Goal: Task Accomplishment & Management: Manage account settings

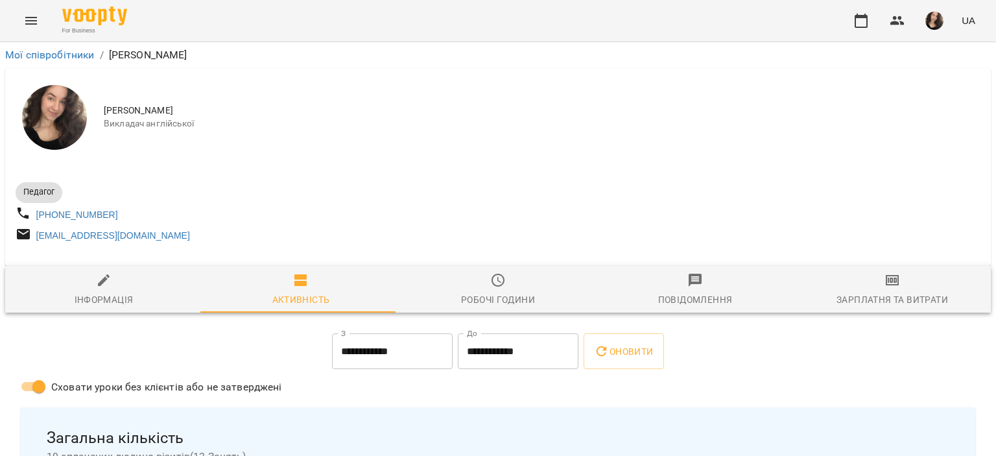
click at [18, 9] on div "For Business UA" at bounding box center [498, 20] width 996 height 41
click at [25, 13] on icon "Menu" at bounding box center [31, 21] width 16 height 16
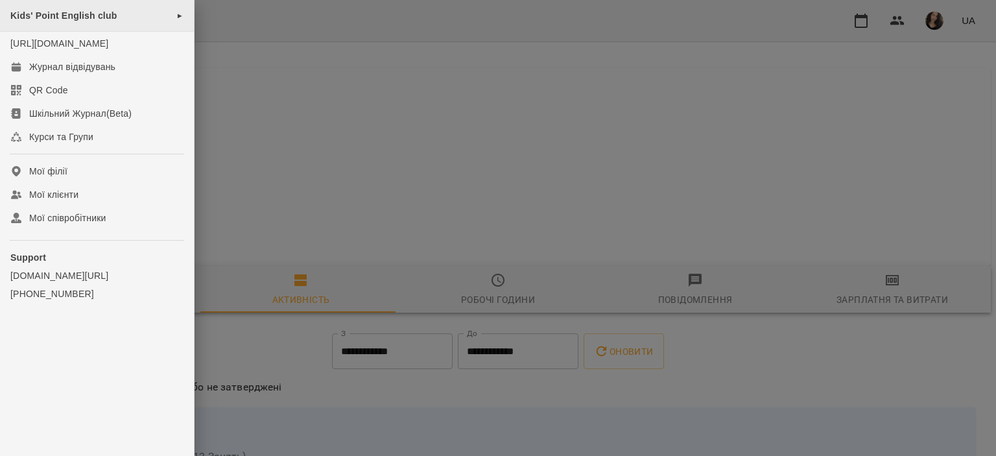
click at [58, 5] on div "Kids' Point English club ►" at bounding box center [97, 16] width 194 height 32
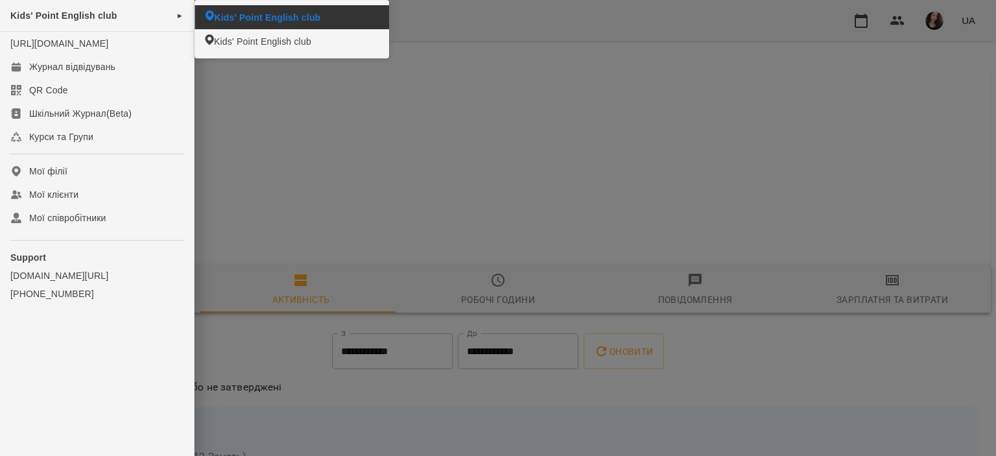
click at [249, 22] on span "Kids' Point English club" at bounding box center [267, 17] width 106 height 13
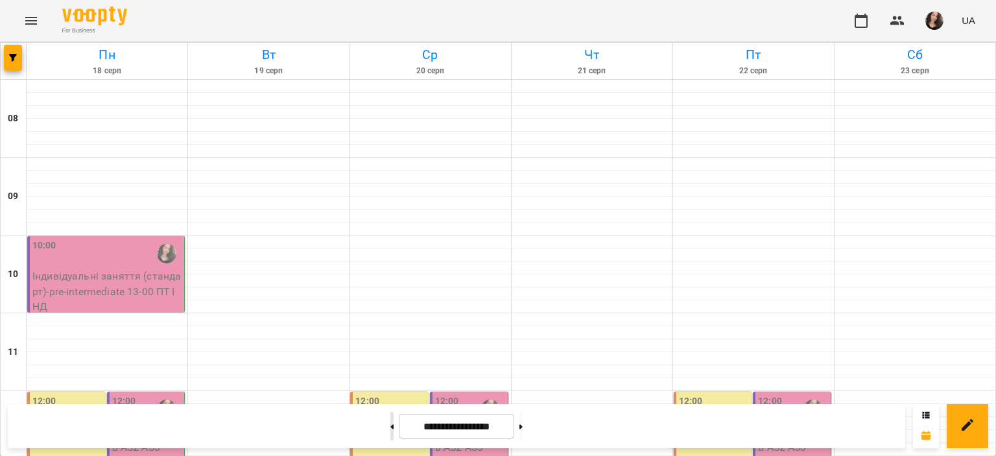
click at [390, 424] on button at bounding box center [391, 426] width 3 height 29
type input "**********"
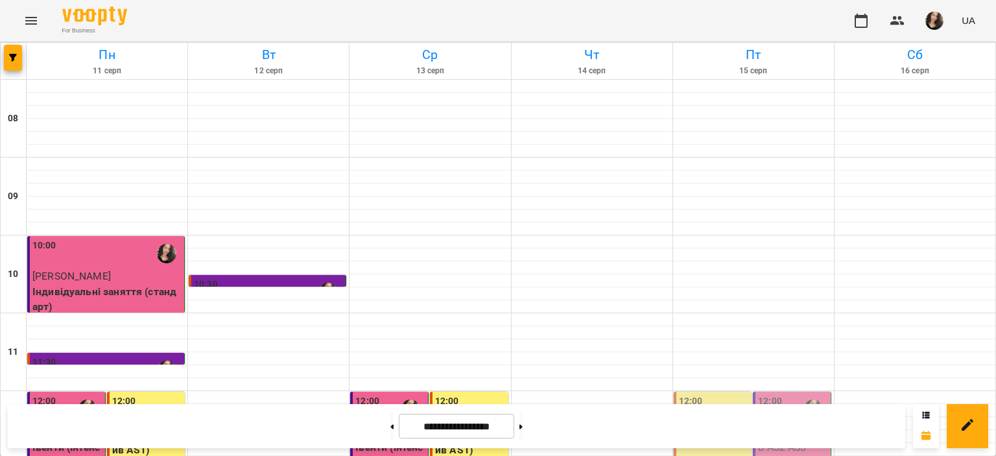
scroll to position [200, 0]
click at [767, 424] on p "Івенти - інтенсив AS2-AS3" at bounding box center [793, 439] width 70 height 30
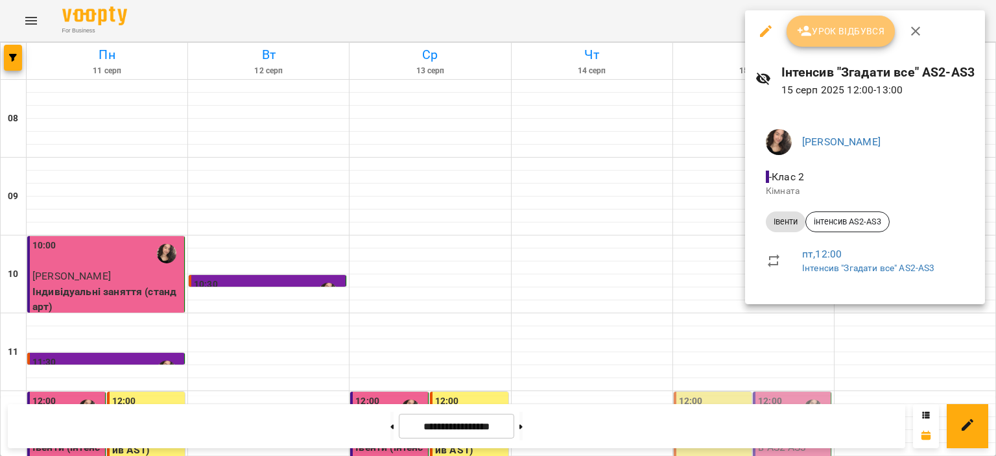
click at [806, 19] on button "Урок відбувся" at bounding box center [840, 31] width 109 height 31
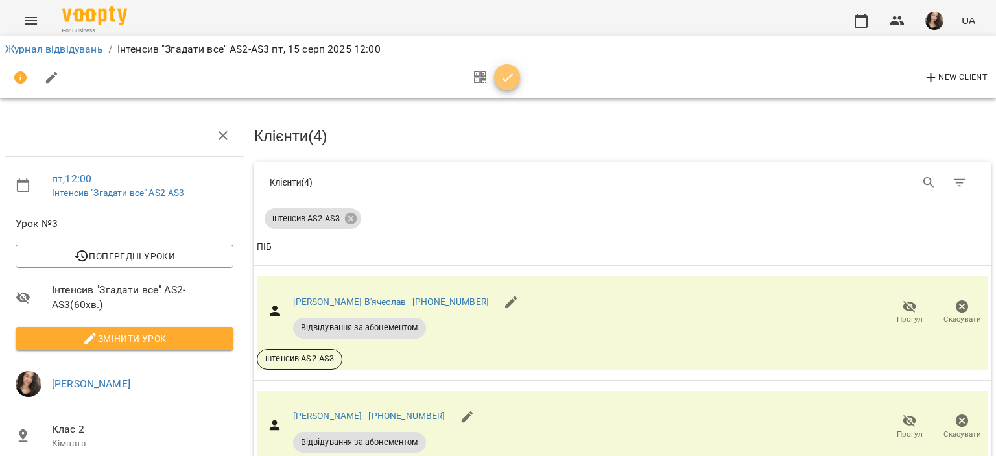
click at [503, 75] on icon "button" at bounding box center [508, 78] width 16 height 16
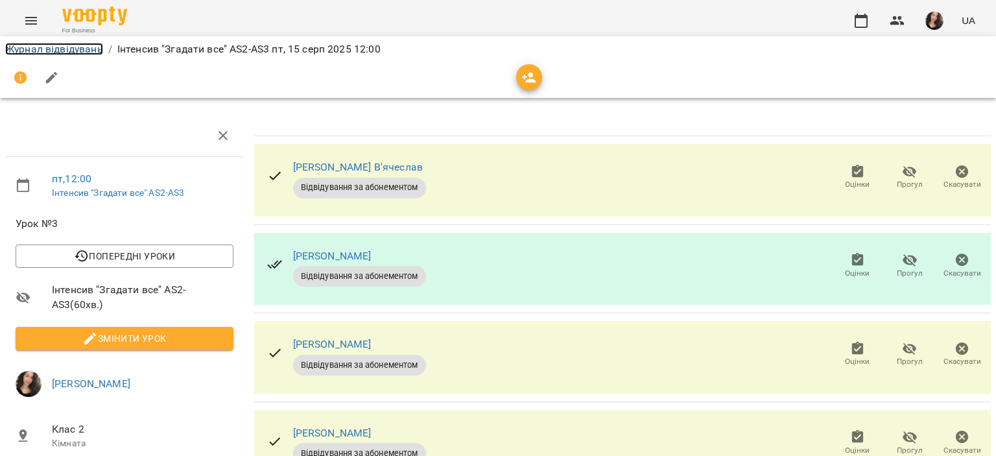
click at [23, 53] on link "Журнал відвідувань" at bounding box center [54, 49] width 98 height 12
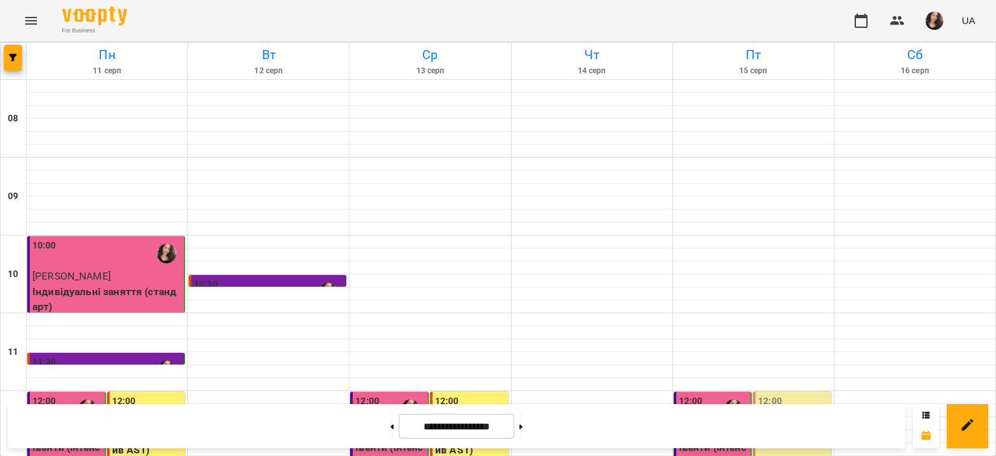
scroll to position [231, 0]
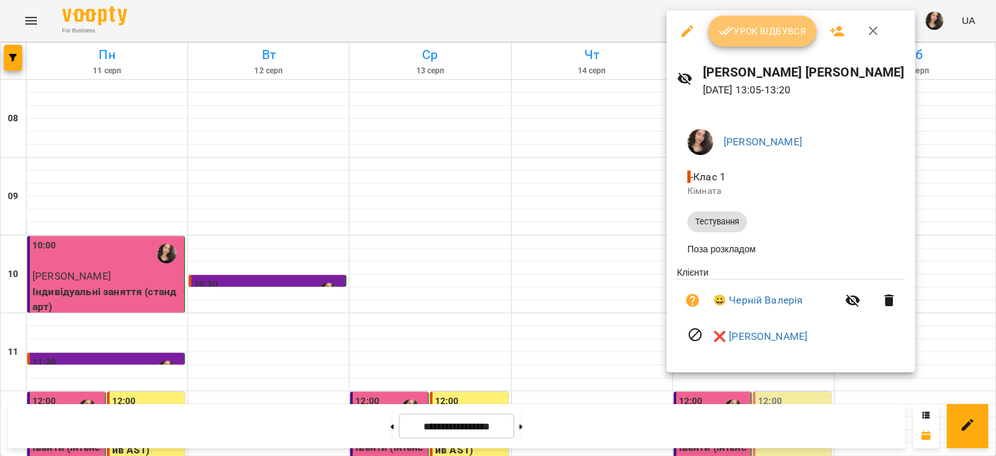
click at [761, 29] on span "Урок відбувся" at bounding box center [762, 31] width 88 height 16
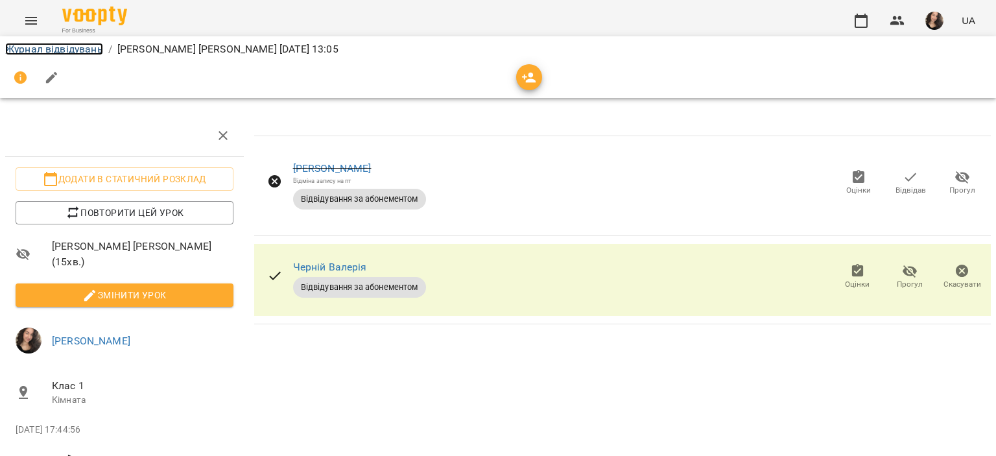
click at [62, 50] on link "Журнал відвідувань" at bounding box center [54, 49] width 98 height 12
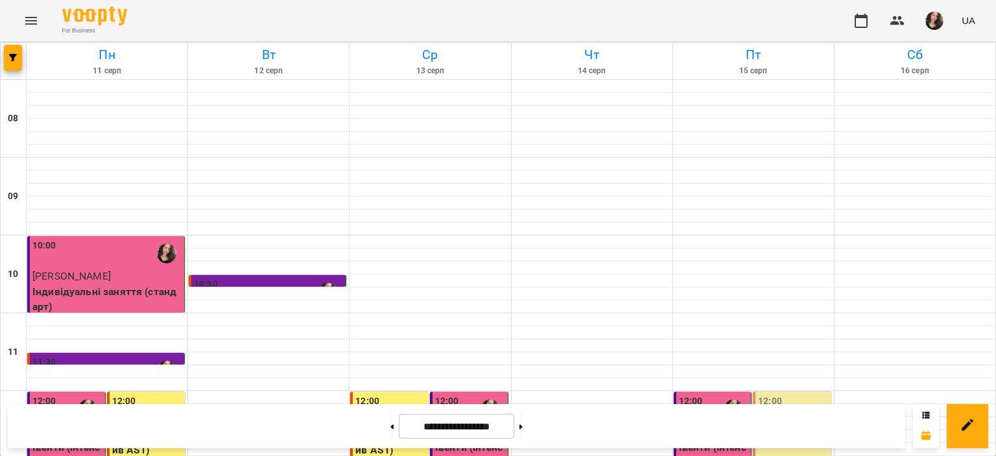
scroll to position [187, 0]
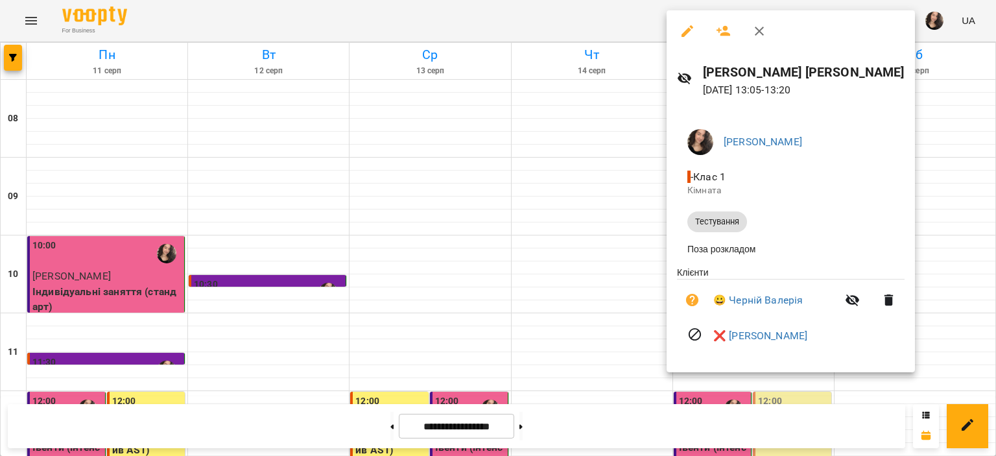
click at [555, 12] on div at bounding box center [498, 228] width 996 height 456
